Goal: Information Seeking & Learning: Learn about a topic

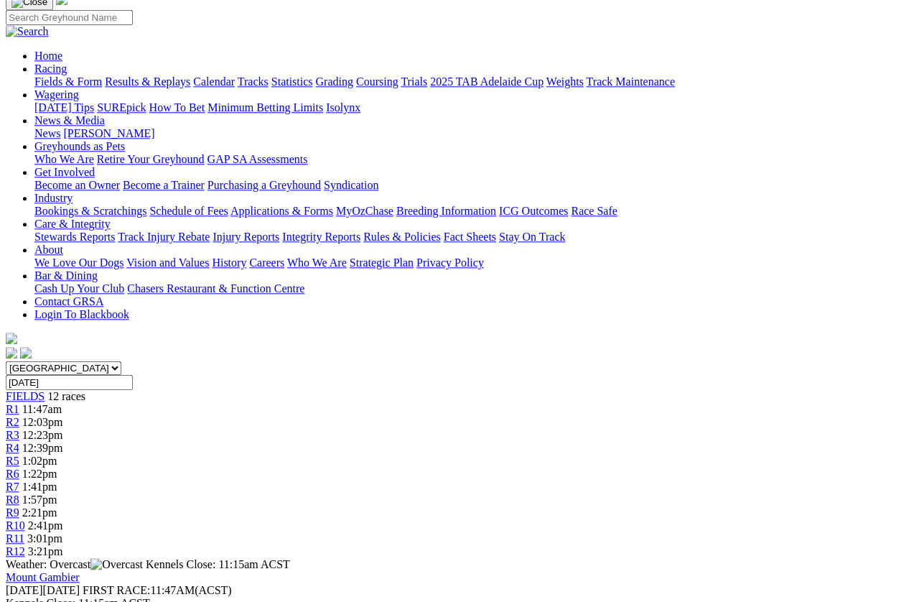
scroll to position [105, 0]
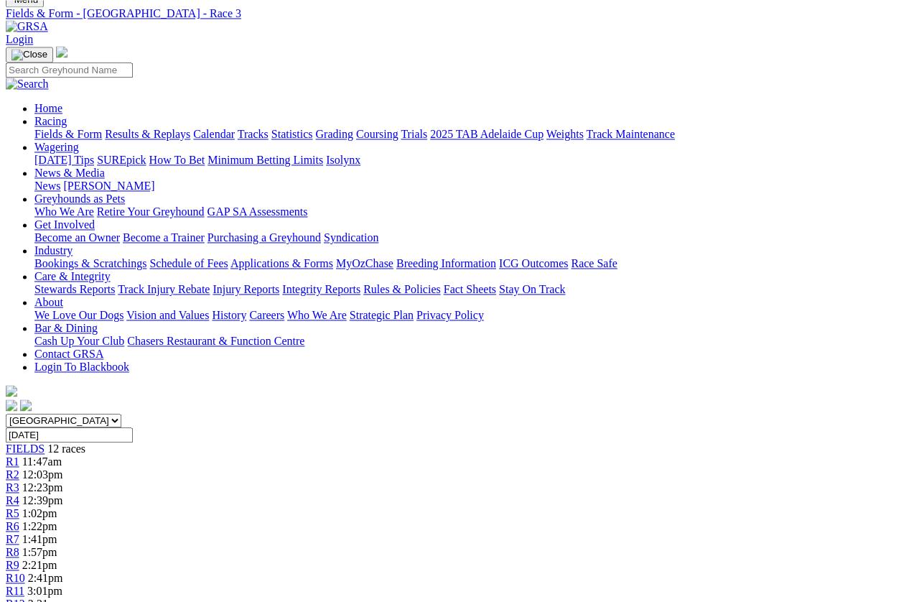
scroll to position [53, 0]
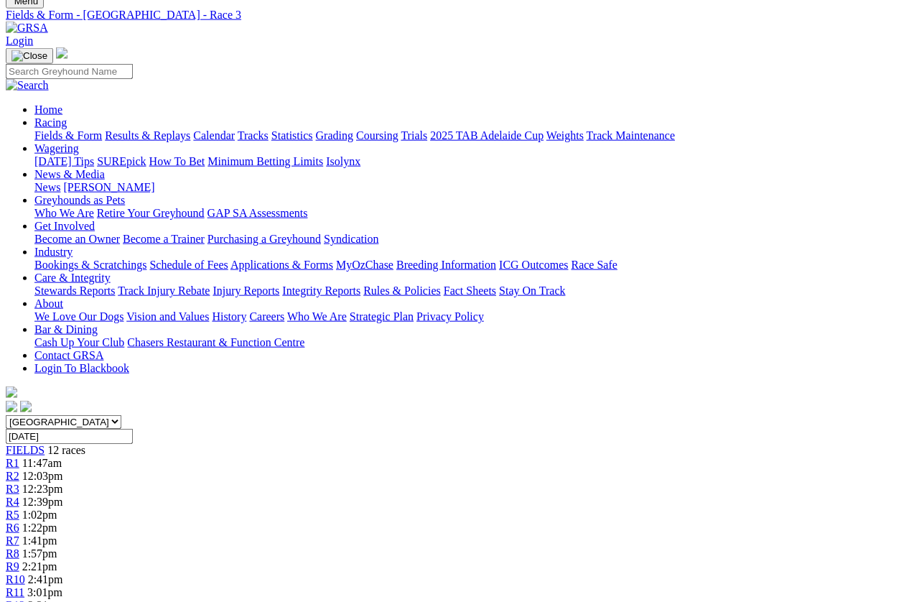
click at [19, 496] on span "R4" at bounding box center [13, 502] width 14 height 12
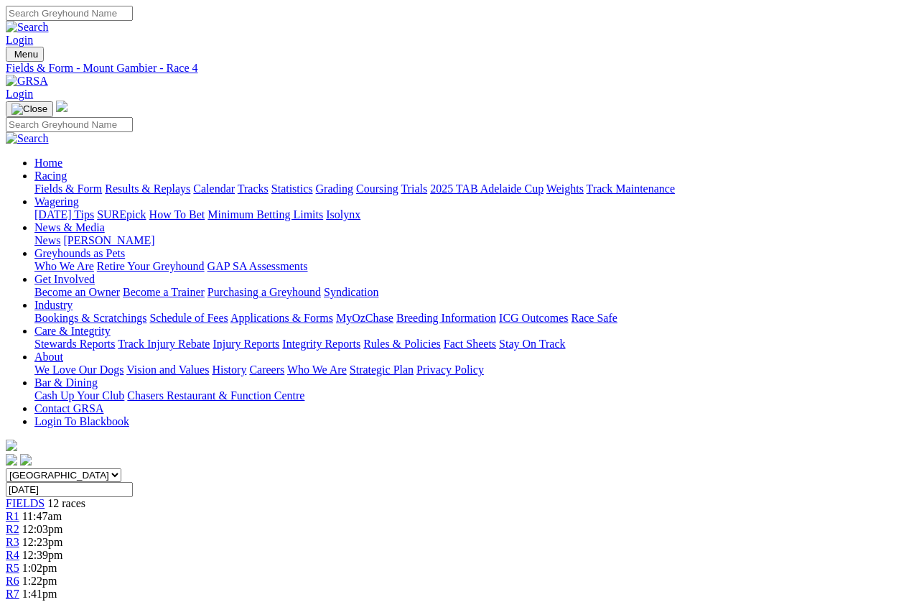
click at [19, 562] on span "R5" at bounding box center [13, 568] width 14 height 12
click at [57, 562] on span "1:02pm" at bounding box center [39, 568] width 35 height 12
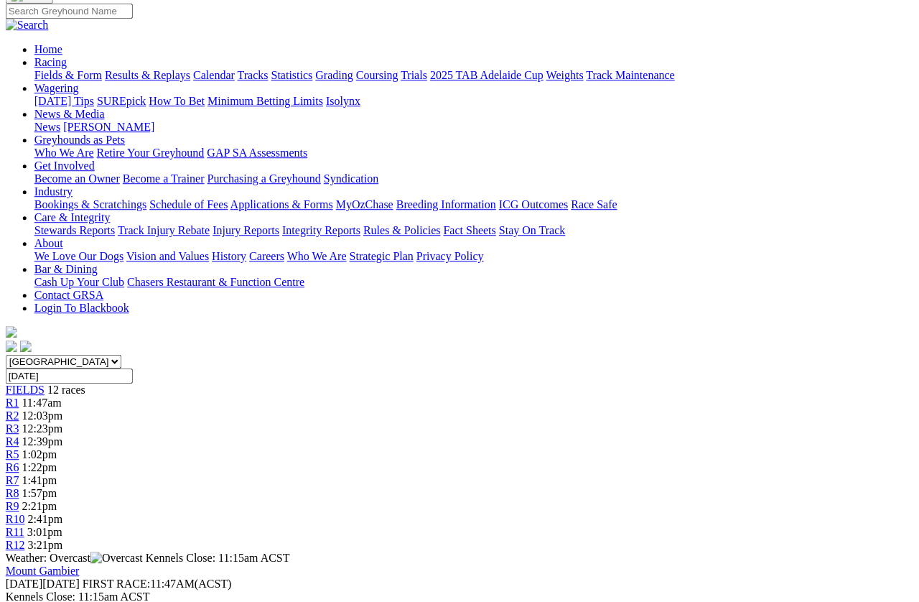
scroll to position [0, 3]
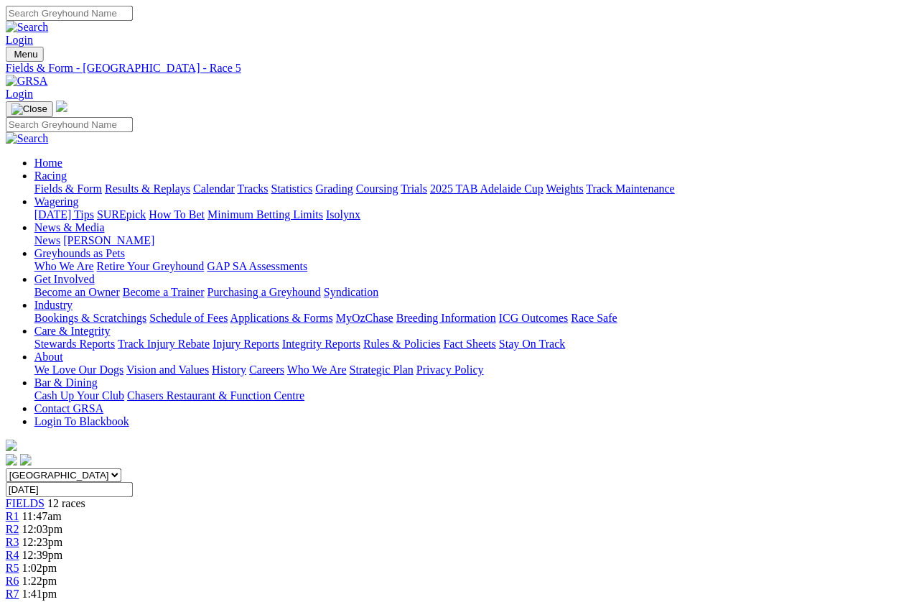
click at [19, 536] on span "R6" at bounding box center [13, 581] width 14 height 12
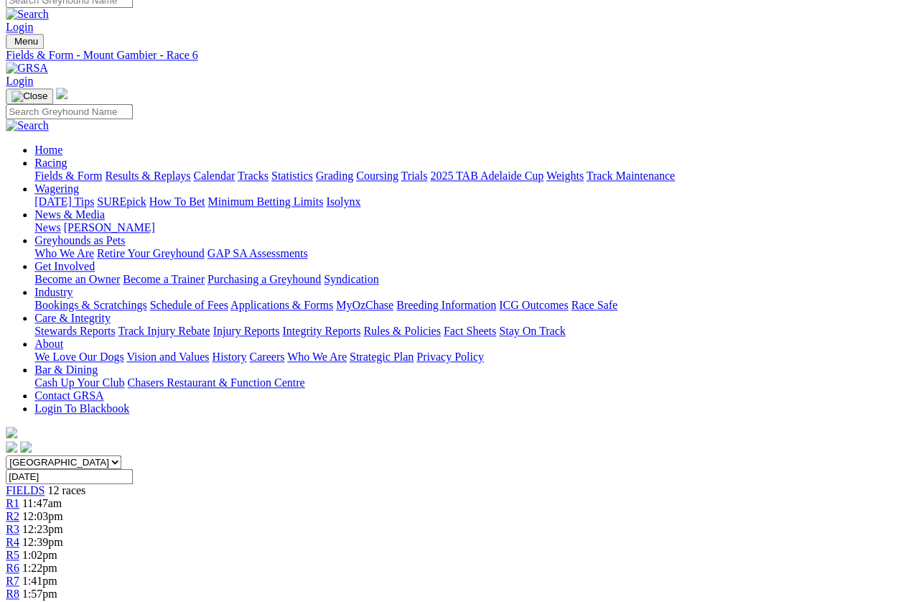
scroll to position [0, 205]
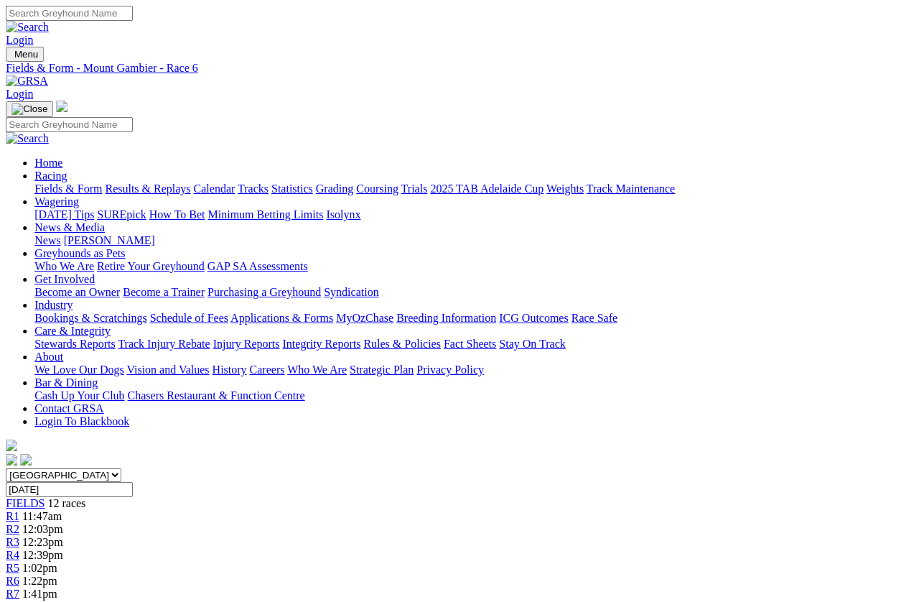
click at [19, 588] on link "R7" at bounding box center [13, 594] width 14 height 12
click at [590, 536] on div "R8 1:57pm" at bounding box center [460, 607] width 908 height 13
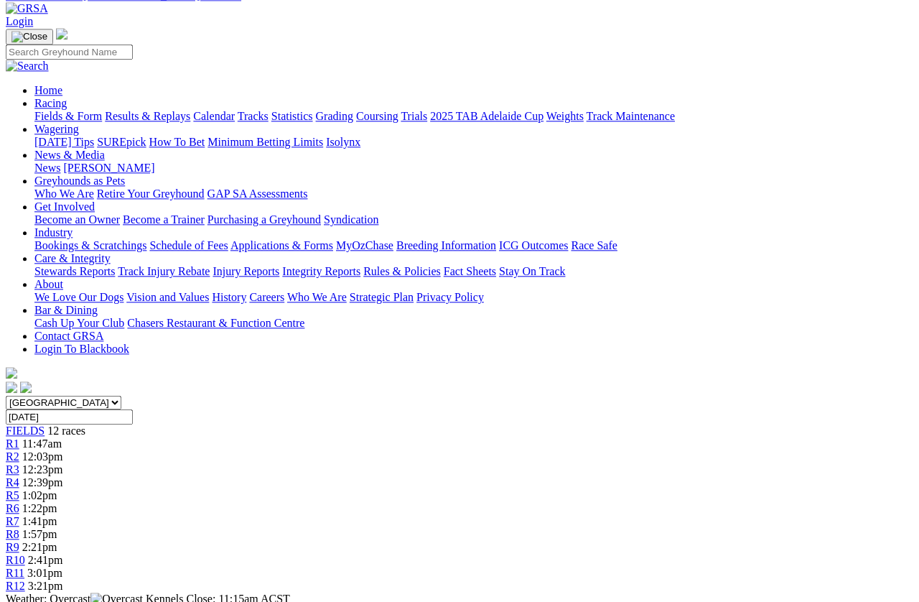
scroll to position [68, 0]
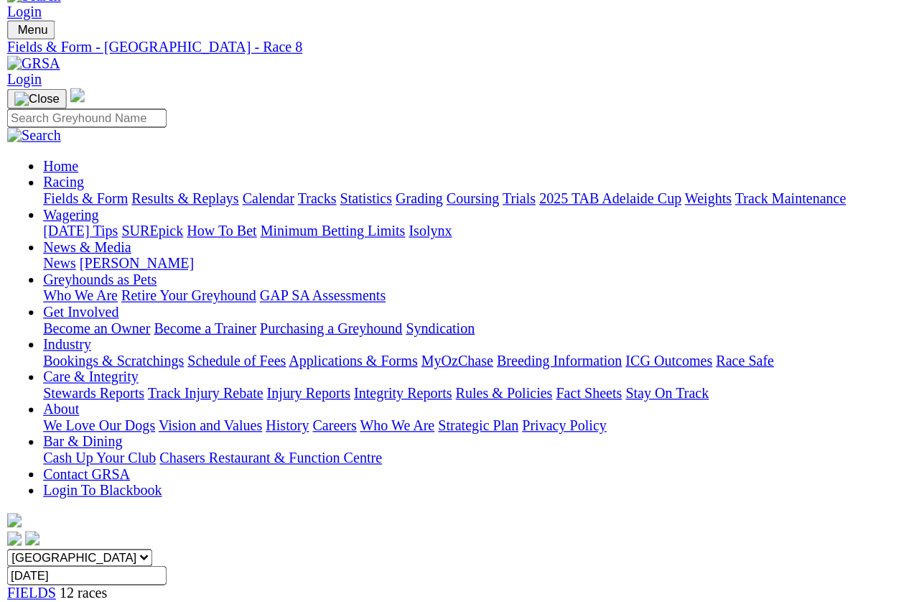
scroll to position [0, 0]
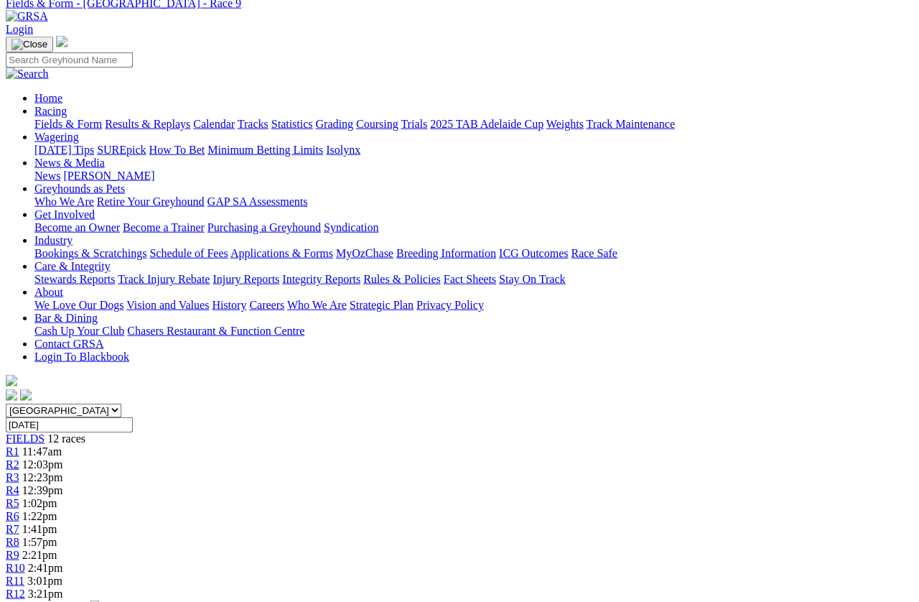
scroll to position [64, 0]
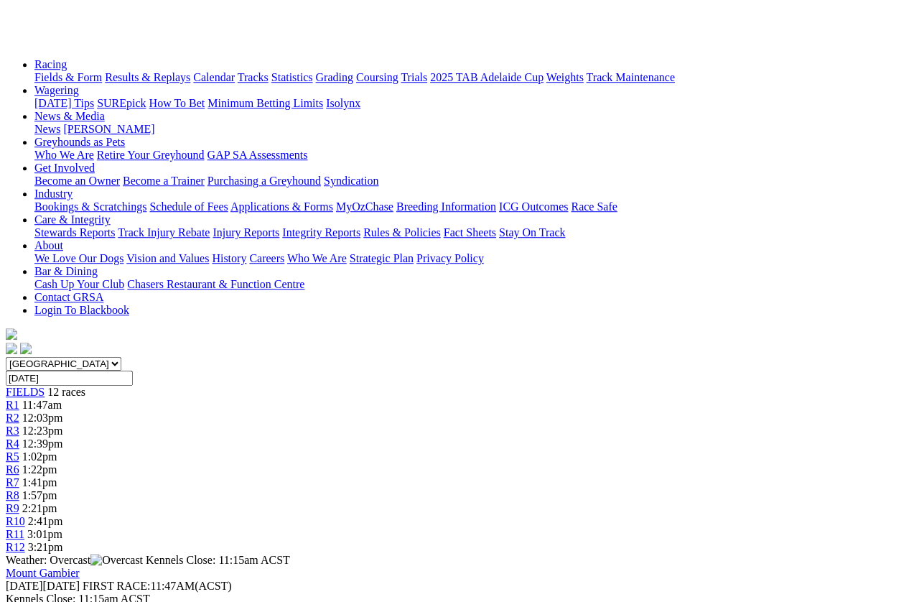
scroll to position [0, 0]
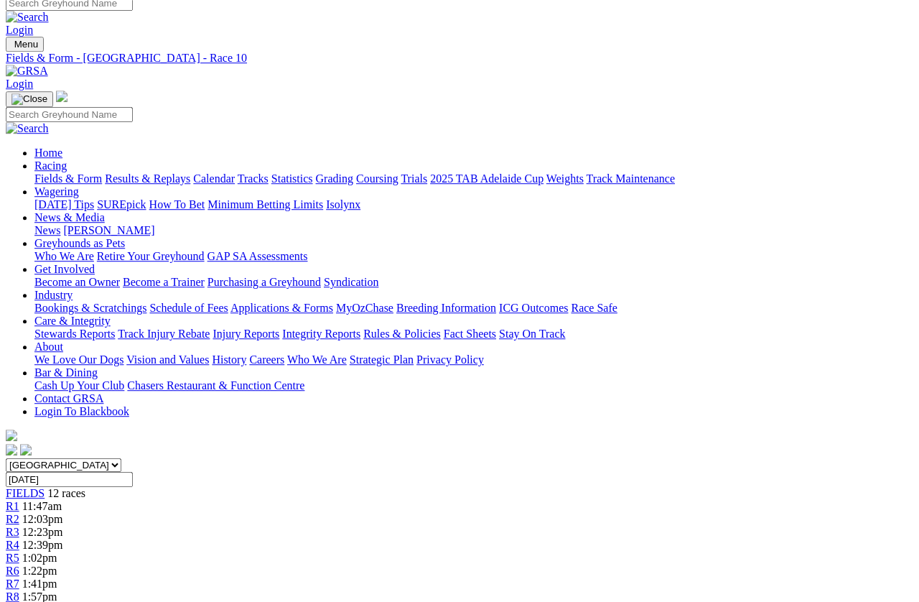
scroll to position [19, 0]
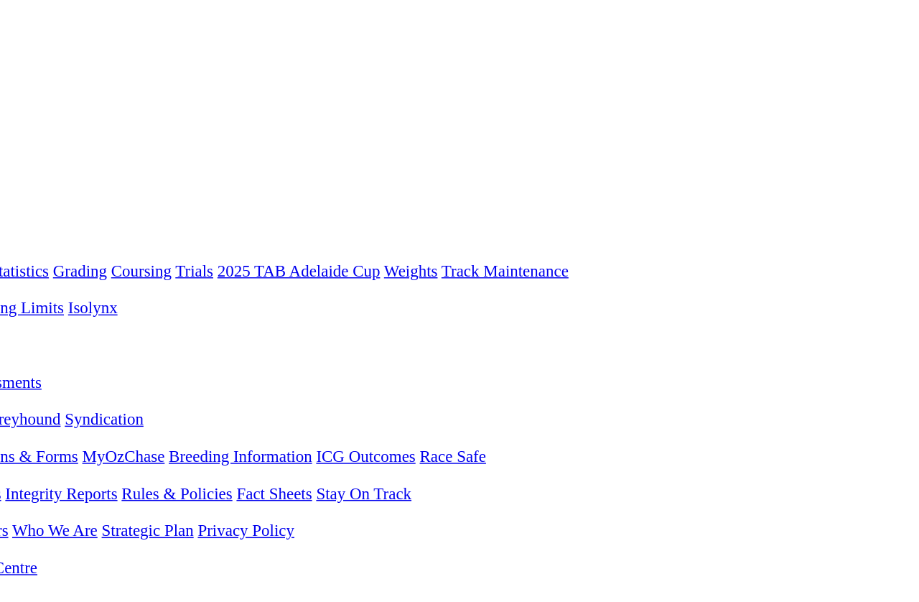
scroll to position [0, 65]
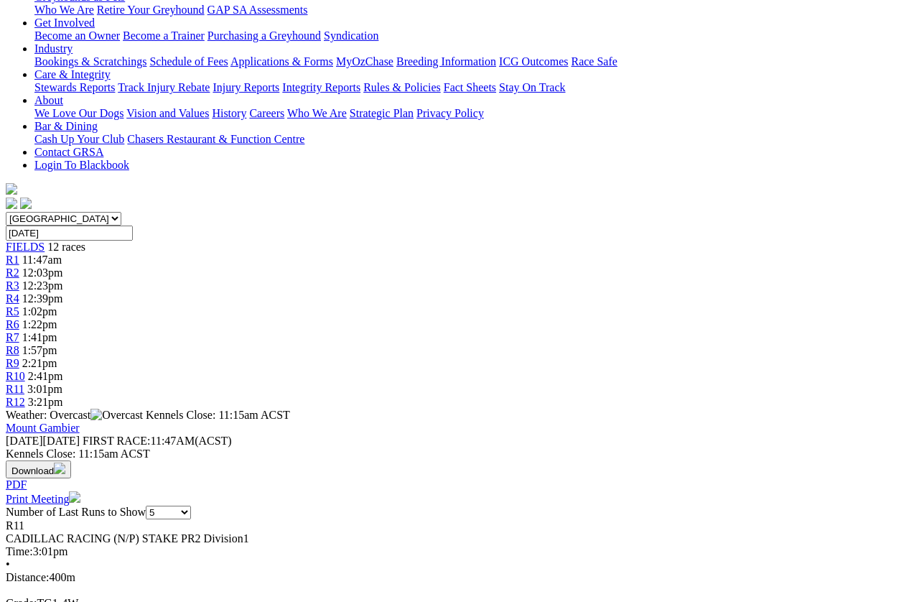
scroll to position [269, 0]
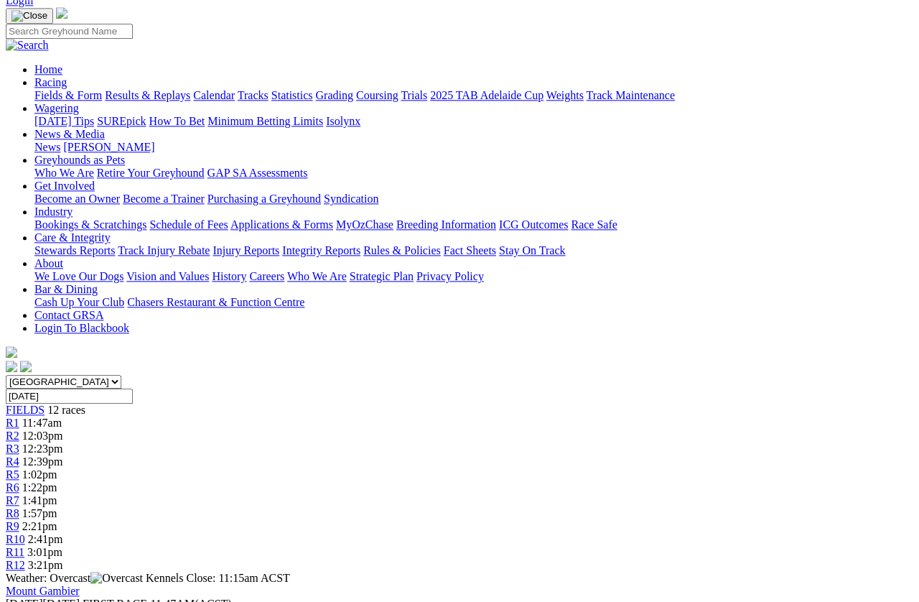
scroll to position [0, 0]
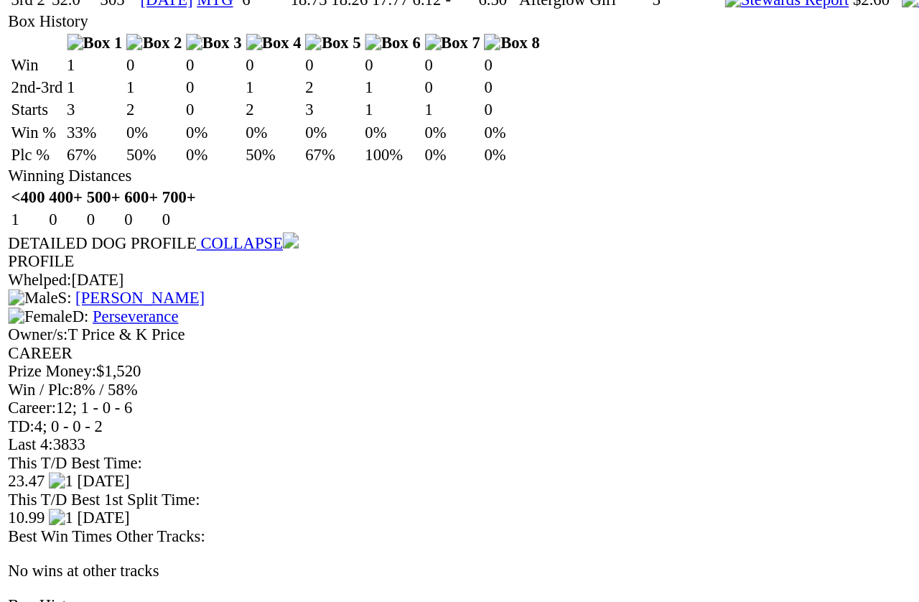
scroll to position [1992, 0]
